Goal: Book appointment/travel/reservation

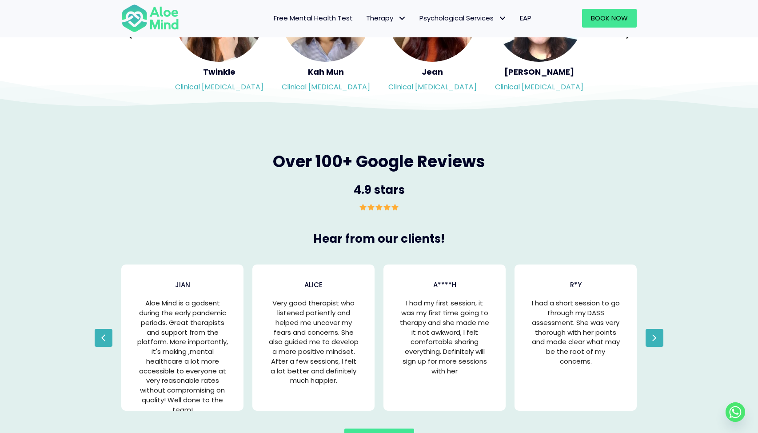
scroll to position [1394, 0]
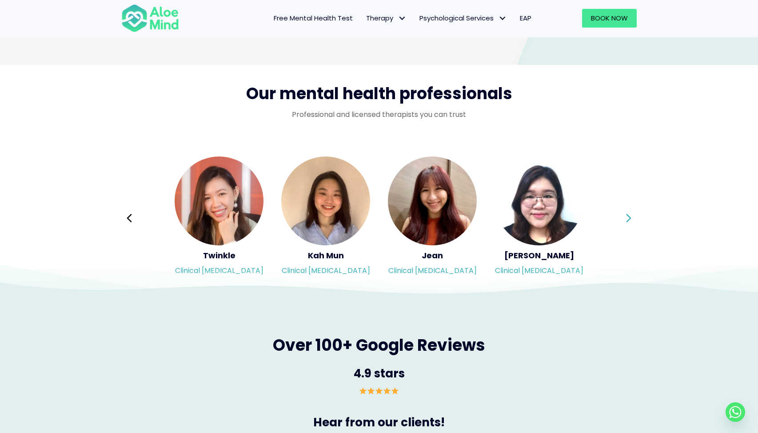
click at [634, 218] on button "Next" at bounding box center [628, 218] width 21 height 21
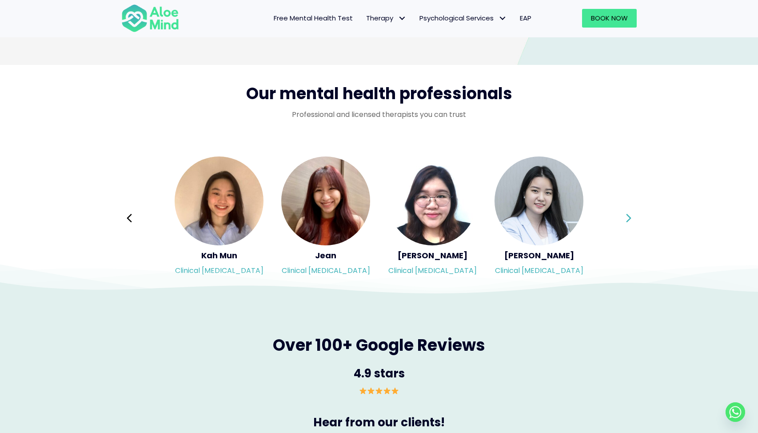
click at [634, 218] on button "Next" at bounding box center [628, 218] width 21 height 21
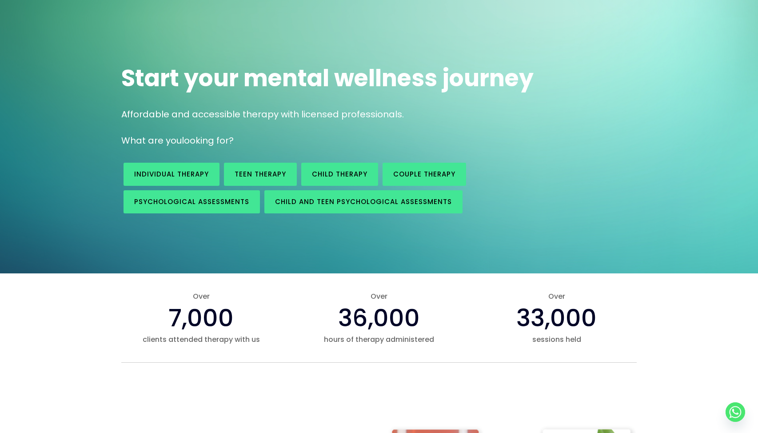
scroll to position [4, 0]
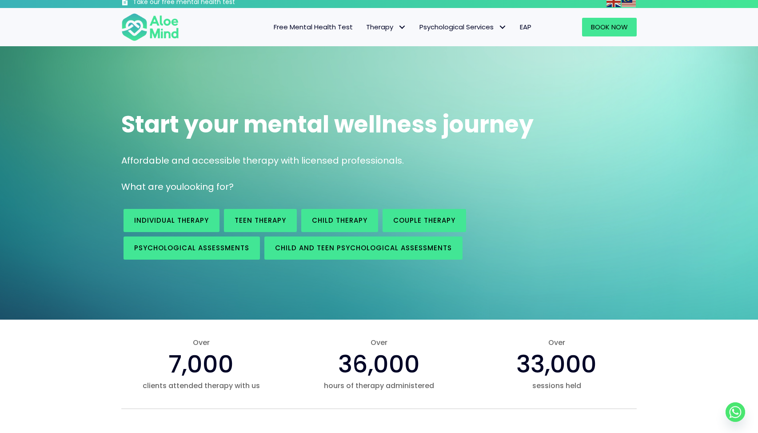
click at [220, 223] on div "Individual therapy" at bounding box center [171, 221] width 100 height 28
click at [194, 223] on span "Individual therapy" at bounding box center [171, 220] width 75 height 9
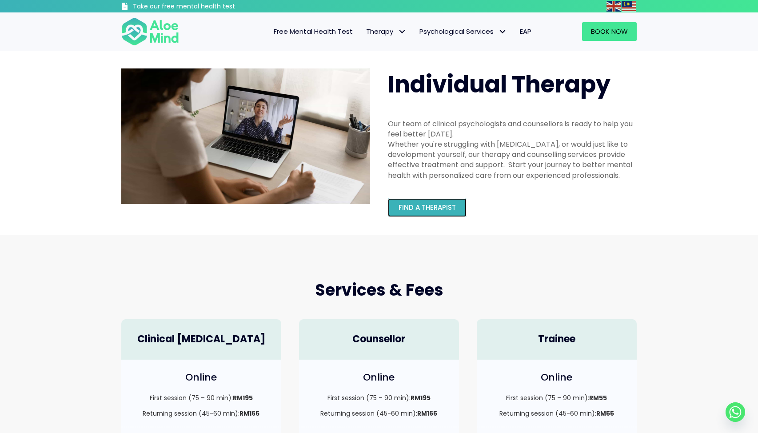
click at [422, 211] on span "Find a therapist" at bounding box center [427, 207] width 57 height 9
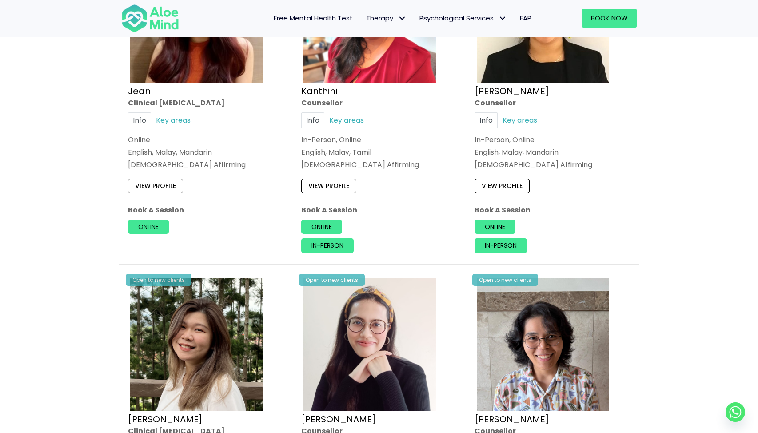
scroll to position [2013, 0]
